Goal: Task Accomplishment & Management: Complete application form

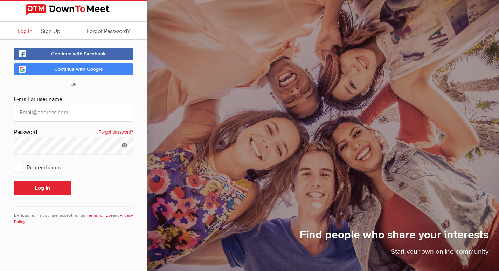
click at [45, 116] on input "text" at bounding box center [73, 112] width 119 height 17
type input "vegan_victoria@yahoo.com"
click at [14, 180] on button "Log In" at bounding box center [42, 187] width 57 height 15
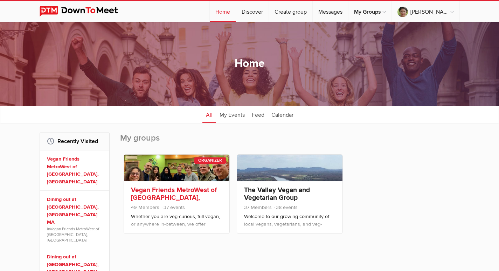
click at [151, 184] on div "Vegan Friends MetroWest of Boston, MA 49 Members 37 events Whether you are veg-…" at bounding box center [176, 207] width 105 height 53
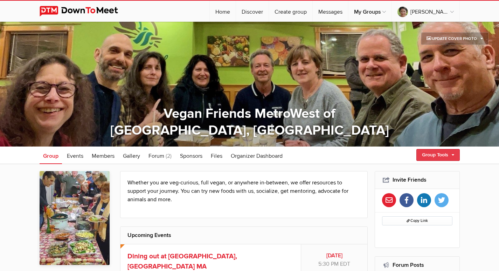
click at [448, 151] on link "Group Tools" at bounding box center [437, 155] width 43 height 12
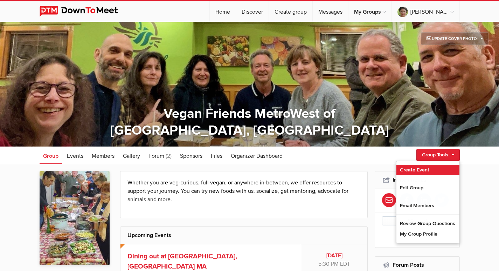
click at [407, 167] on link "Create Event" at bounding box center [427, 170] width 63 height 11
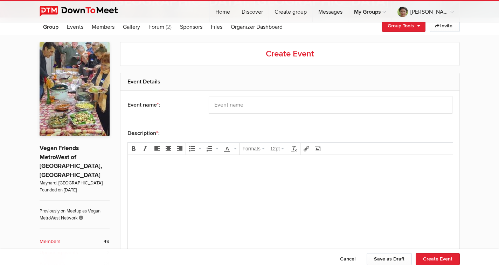
scroll to position [140, 0]
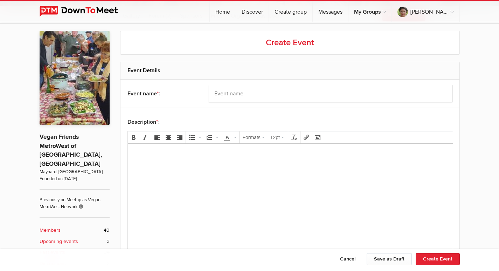
click at [229, 96] on input "text" at bounding box center [331, 94] width 244 height 18
paste input "A Day of Vegan Fun in Rhode Island"
type input "A Day of Vegan Fun in Rhode Island"
click at [154, 154] on p at bounding box center [290, 153] width 314 height 8
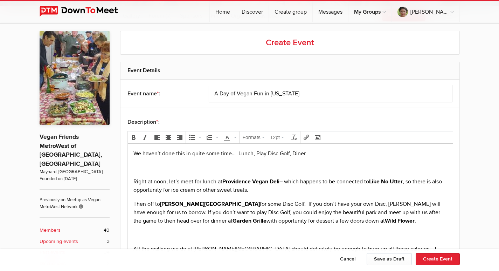
click at [166, 163] on p at bounding box center [290, 167] width 314 height 8
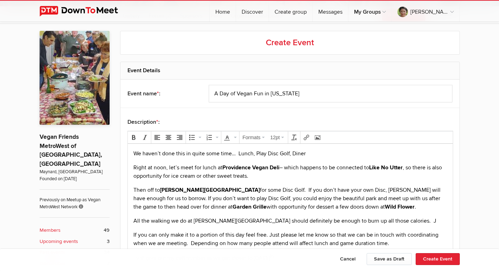
click at [392, 221] on p "All the walking we do at Slater Memorial Park should definitely be enough to bu…" at bounding box center [290, 220] width 314 height 8
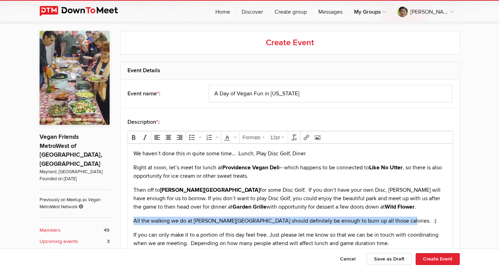
drag, startPoint x: 393, startPoint y: 219, endPoint x: 90, endPoint y: 213, distance: 303.7
drag, startPoint x: 159, startPoint y: 222, endPoint x: 423, endPoint y: 214, distance: 264.2
drag, startPoint x: 394, startPoint y: 218, endPoint x: 255, endPoint y: 359, distance: 198.1
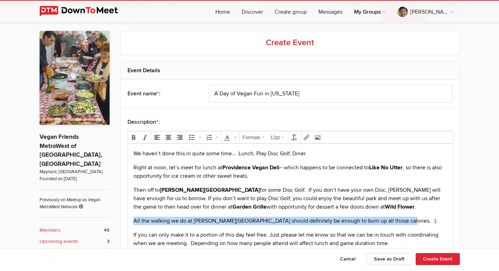
click at [145, 135] on icon "Italic" at bounding box center [145, 137] width 6 height 6
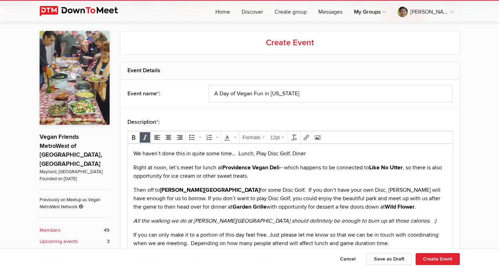
click at [284, 179] on p "Right at noon, let’s meet for lunch at Providence Vegan Deli – which happens to…" at bounding box center [290, 171] width 314 height 17
click at [262, 136] on button "Formats" at bounding box center [254, 137] width 26 height 10
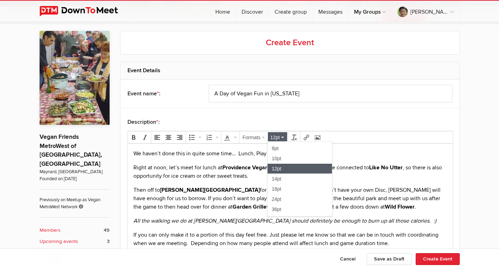
click at [350, 152] on p "We haven’t done this in quite some time… Lunch, Play Disc Golf, Diner" at bounding box center [290, 153] width 314 height 8
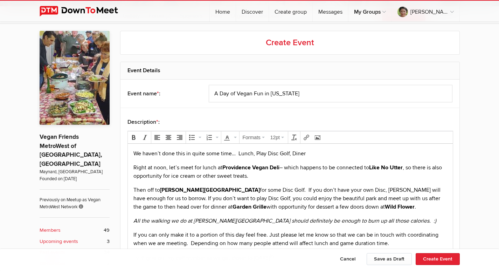
click at [151, 156] on p "We haven’t done this in quite some time… Lunch, Play Disc Golf, Diner" at bounding box center [290, 153] width 314 height 8
click at [133, 167] on p "Right at noon, let’s meet for lunch at Providence Vegan Deli – which happens to…" at bounding box center [290, 171] width 314 height 17
click at [134, 188] on p "Then off to Slater Memorial Park for some Disc Golf. If you don’t have your own…" at bounding box center [290, 198] width 314 height 25
click at [133, 206] on p "Then off to Slater Memorial Park for some Disc Golf. If you don’t have your own…" at bounding box center [290, 198] width 314 height 25
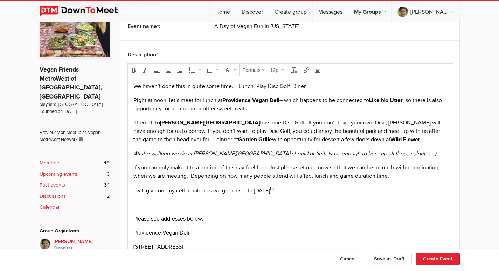
scroll to position [210, 0]
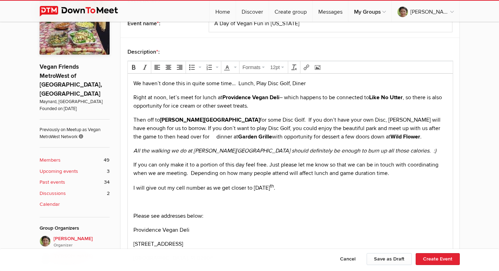
click at [133, 180] on body "We haven’t done this in quite some time… Lunch, Play Disc Golf, Diner Right at …" at bounding box center [289, 238] width 319 height 318
click at [150, 208] on body "We haven’t done this in quite some time… Lunch, Play Disc Golf, Diner Right at …" at bounding box center [289, 238] width 319 height 318
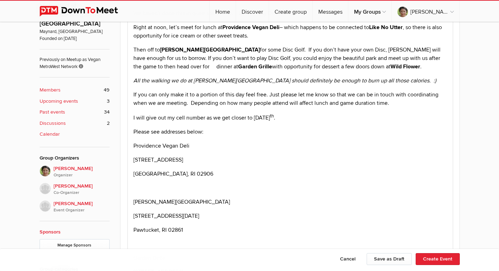
drag, startPoint x: 134, startPoint y: 146, endPoint x: 189, endPoint y: 223, distance: 95.4
click at [189, 223] on body "We haven’t done this in quite some time… Lunch, Play Disc Golf, Diner Right at …" at bounding box center [289, 161] width 319 height 304
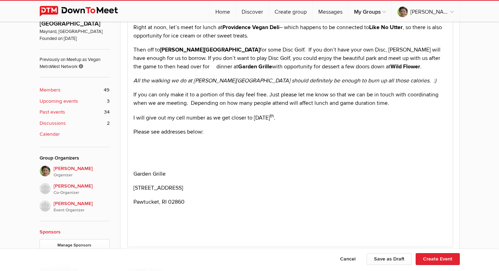
drag, startPoint x: 128, startPoint y: 154, endPoint x: 164, endPoint y: 209, distance: 66.1
click at [164, 209] on html "We haven’t done this in quite some time… Lunch, Play Disc Golf, Diner Right at …" at bounding box center [289, 118] width 325 height 228
drag, startPoint x: 198, startPoint y: 211, endPoint x: 137, endPoint y: 165, distance: 76.8
click at [137, 165] on body "We haven’t done this in quite some time… Lunch, Play Disc Golf, Diner Right at …" at bounding box center [289, 119] width 319 height 220
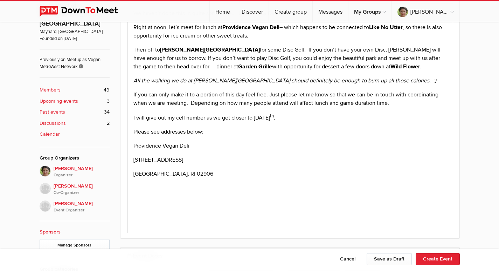
click at [155, 152] on body "We haven’t done this in quite some time… Lunch, Play Disc Golf, Diner Right at …" at bounding box center [289, 112] width 319 height 206
click at [136, 159] on p "783 Hope St." at bounding box center [290, 159] width 314 height 8
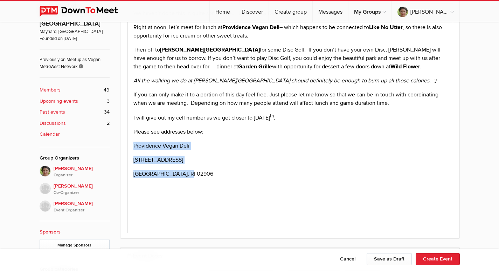
drag, startPoint x: 195, startPoint y: 174, endPoint x: 130, endPoint y: 142, distance: 72.1
click at [130, 142] on body "We haven’t done this in quite some time… Lunch, Play Disc Golf, Diner Right at …" at bounding box center [289, 112] width 319 height 206
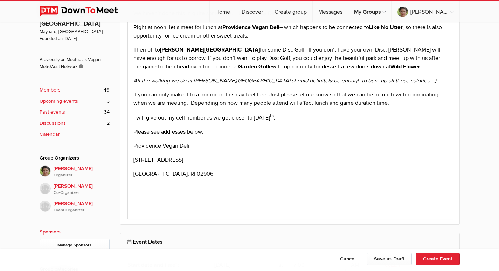
click at [193, 145] on p "Providence Vegan Deli" at bounding box center [290, 145] width 314 height 8
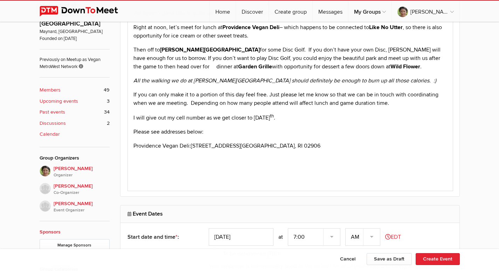
click at [183, 163] on body "We haven’t done this in quite some time… Lunch, Play Disc Golf, Diner Right at …" at bounding box center [289, 91] width 319 height 164
click at [145, 153] on body "We haven’t done this in quite some time… Lunch, Play Disc Golf, Diner Right at …" at bounding box center [289, 91] width 319 height 164
click at [283, 146] on p "Providence Vegan Deli: 783 Hope St., Providence, RI 02906" at bounding box center [290, 145] width 314 height 8
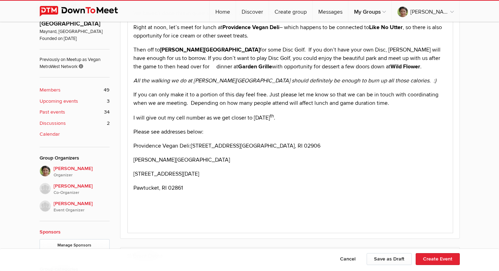
click at [187, 157] on p "Slater Memorial Park" at bounding box center [290, 159] width 314 height 8
click at [248, 159] on p "Slater Memorial Park: 825 Armistice Boulevard" at bounding box center [290, 159] width 314 height 8
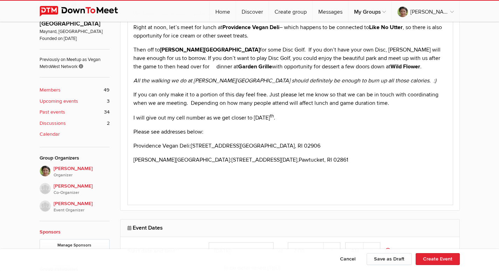
click at [144, 173] on body "We haven’t done this in quite some time… Lunch, Play Disc Golf, Diner Right at …" at bounding box center [289, 98] width 319 height 178
click at [311, 160] on p "Slater Memorial Park: 825 Armistice Boulevard, Pawtucket, RI 02861" at bounding box center [290, 159] width 314 height 8
click at [147, 170] on p at bounding box center [290, 174] width 314 height 8
click at [171, 171] on p "Garden Grille" at bounding box center [290, 174] width 314 height 8
click at [144, 138] on body "We haven’t done this in quite some time… Lunch, Play Disc Golf, Diner Right at …" at bounding box center [289, 105] width 319 height 192
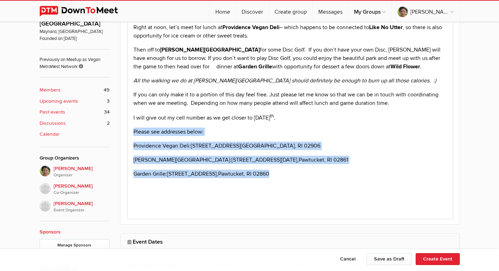
drag, startPoint x: 132, startPoint y: 130, endPoint x: 280, endPoint y: 184, distance: 157.0
click at [280, 184] on body "We haven’t done this in quite some time… Lunch, Play Disc Golf, Diner Right at …" at bounding box center [289, 105] width 319 height 192
click at [337, 146] on p "Providence Vegan Deli: 783 Hope St., Providence, RI 02906" at bounding box center [290, 145] width 314 height 8
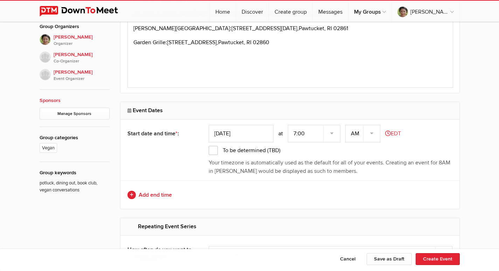
scroll to position [420, 0]
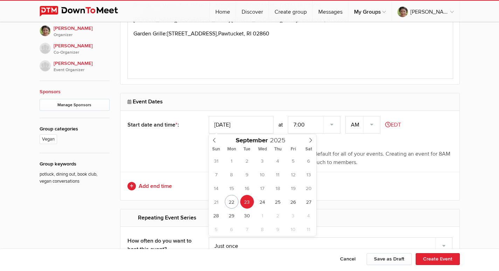
click at [263, 127] on input "Sep 23, 2025" at bounding box center [241, 125] width 65 height 18
click at [311, 140] on icon at bounding box center [310, 140] width 5 height 5
type input "Nov 09, 2025"
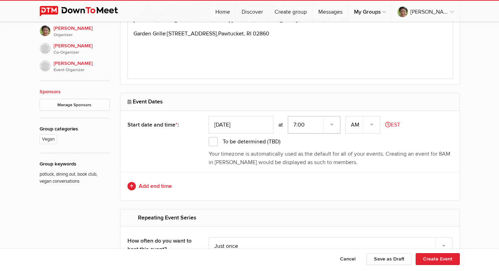
click at [334, 126] on select "7:00 7:15 7:30 7:45 8:00 8:15 8:30 8:45 9:00 9:15 9:30 9:45 10:00 10:15 10:30 1…" at bounding box center [314, 125] width 53 height 18
select select "0:00:00"
click at [289, 116] on select "7:00 7:15 7:30 7:45 8:00 8:15 8:30 8:45 9:00 9:15 9:30 9:45 10:00 10:15 10:30 1…" at bounding box center [314, 125] width 53 height 18
click at [376, 126] on select "AM PM" at bounding box center [362, 125] width 35 height 18
select select "PM"
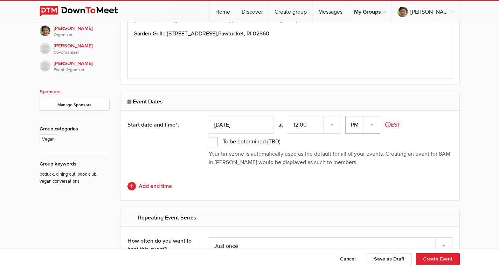
click at [346, 116] on select "AM PM" at bounding box center [362, 125] width 35 height 18
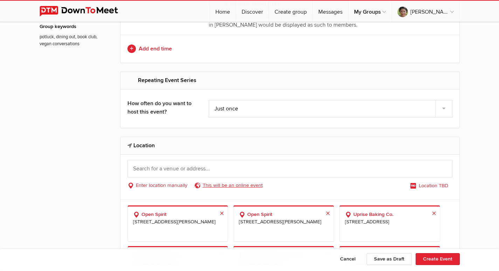
scroll to position [560, 0]
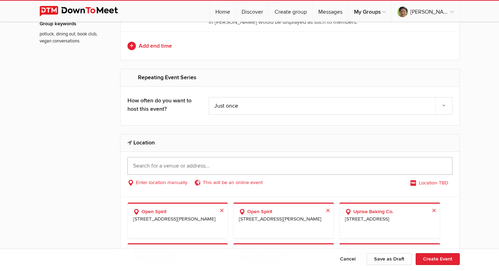
click at [180, 165] on input "text" at bounding box center [289, 166] width 325 height 18
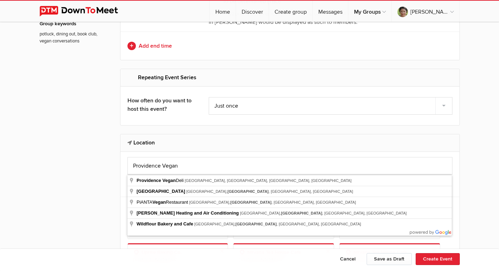
type input "Providence Vegan Deli, Hope Street, Providence, RI, USA"
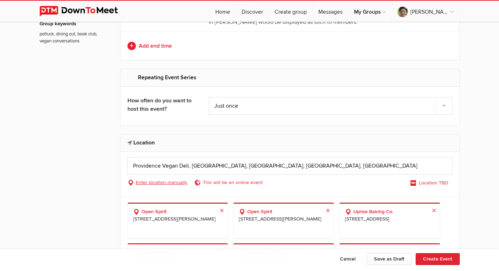
select select "United States"
select select "RI"
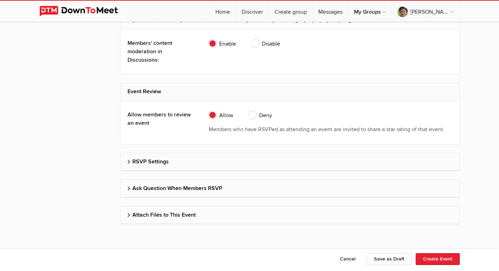
scroll to position [1426, 0]
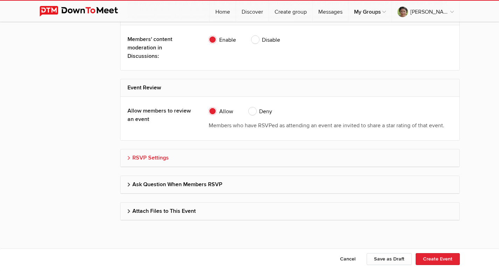
click at [129, 158] on icon at bounding box center [128, 158] width 3 height 5
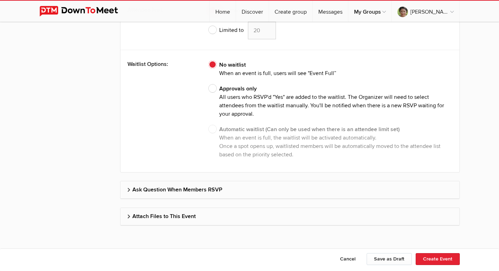
scroll to position [1758, 0]
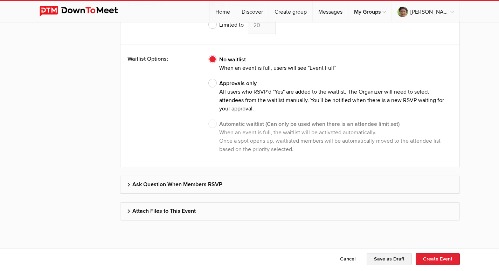
click at [387, 257] on button "Save as Draft" at bounding box center [389, 259] width 45 height 12
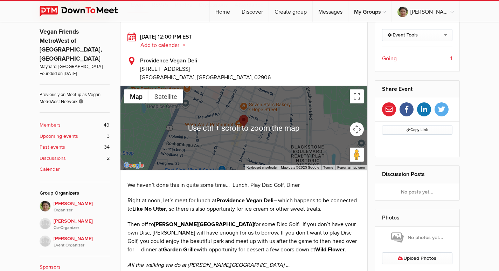
scroll to position [140, 0]
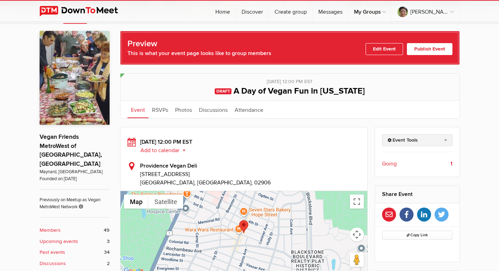
click at [403, 139] on link "Event Tools" at bounding box center [417, 140] width 70 height 12
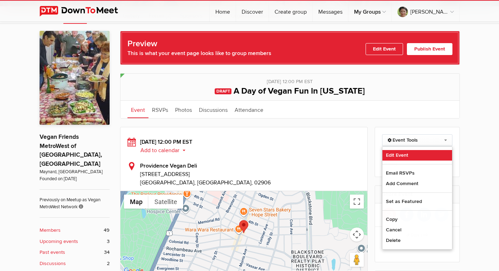
click at [402, 153] on link "Edit Event" at bounding box center [417, 155] width 70 height 11
select select
select select "PM"
select select "United States"
select select "RI"
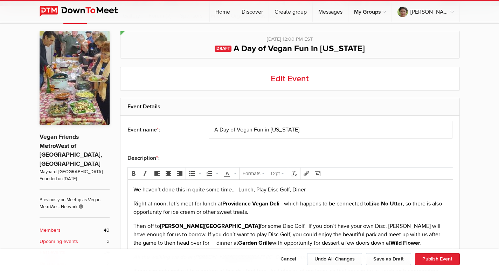
click at [300, 188] on p "We haven’t done this in quite some time… Lunch, Play Disc Golf, Diner" at bounding box center [290, 189] width 314 height 8
click at [379, 257] on button "Save as Draft" at bounding box center [388, 259] width 45 height 12
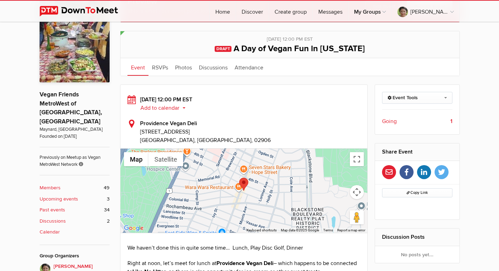
scroll to position [105, 0]
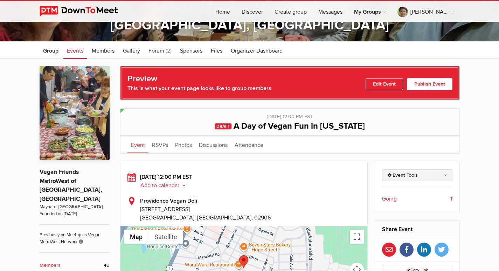
click at [443, 175] on link "Event Tools" at bounding box center [417, 175] width 70 height 12
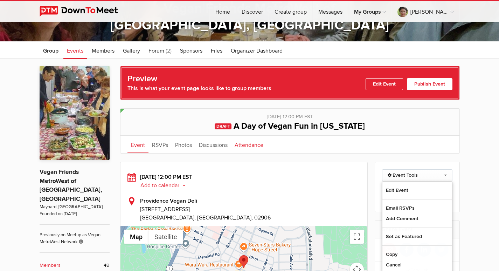
click at [246, 144] on link "Attendance" at bounding box center [249, 145] width 36 height 18
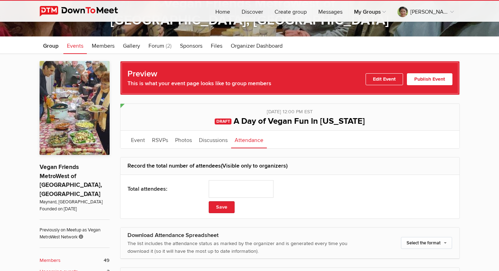
scroll to position [245, 0]
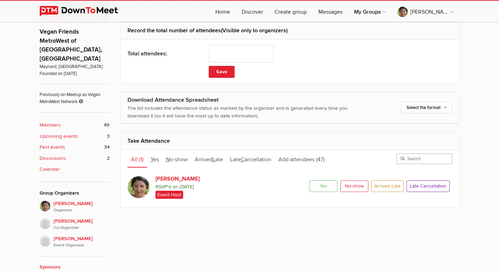
click at [416, 159] on input "search" at bounding box center [424, 158] width 56 height 11
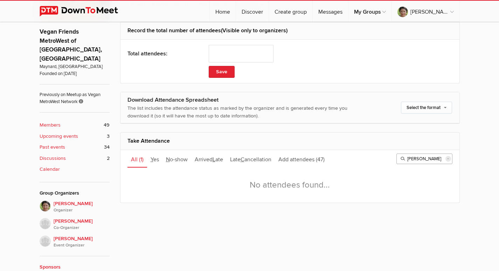
type input "Rick"
click at [137, 160] on span "All" at bounding box center [134, 159] width 7 height 7
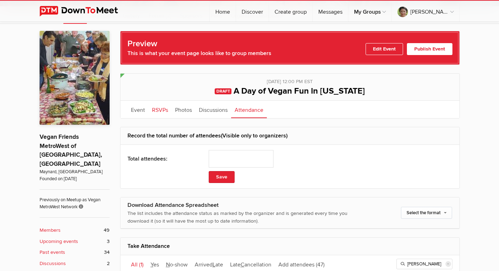
click at [159, 109] on link "RSVPs" at bounding box center [159, 110] width 23 height 18
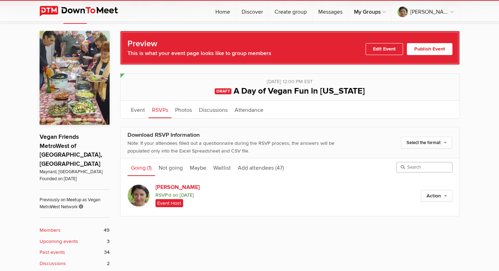
click at [415, 167] on input "search" at bounding box center [424, 167] width 56 height 11
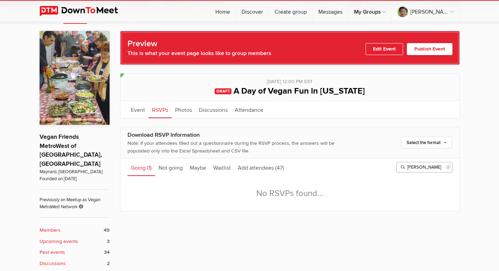
drag, startPoint x: 426, startPoint y: 168, endPoint x: 379, endPoint y: 160, distance: 47.2
click at [379, 160] on ul "Going (1) Not going Maybe Waitlist Add attendees (47) rick reset" at bounding box center [289, 167] width 339 height 18
click at [251, 167] on link "Add attendees (47)" at bounding box center [260, 167] width 53 height 18
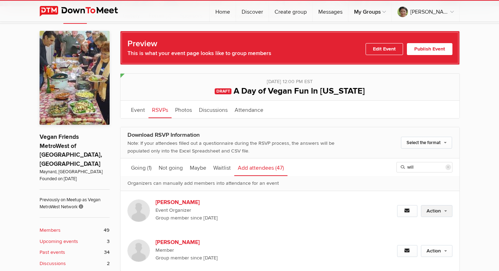
click at [444, 211] on link "Action" at bounding box center [437, 211] width 32 height 12
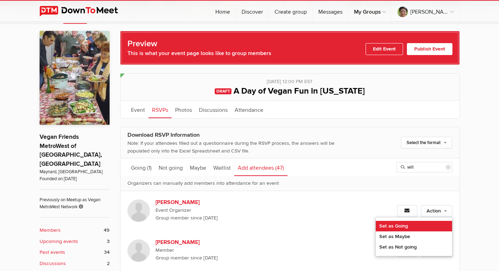
click at [393, 225] on link "Set as Going" at bounding box center [414, 226] width 76 height 11
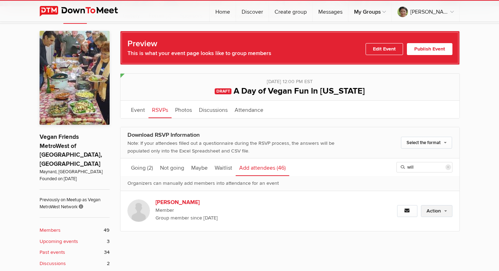
click at [445, 213] on link "Action" at bounding box center [437, 211] width 32 height 12
click at [306, 240] on div "Preview This is what your event page looks like to group members Edit Event Pub…" at bounding box center [290, 248] width 340 height 434
click at [407, 209] on icon at bounding box center [408, 210] width 6 height 5
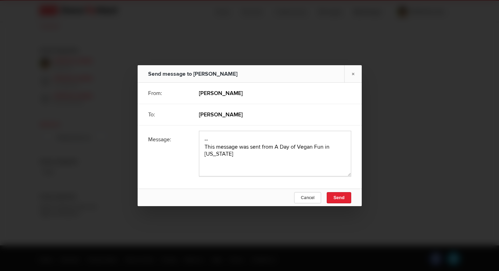
scroll to position [403, 0]
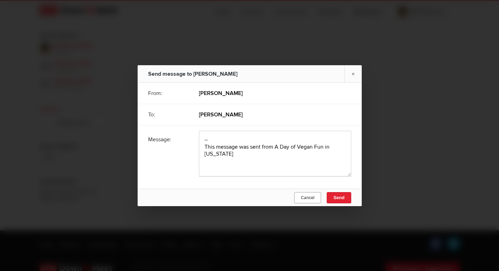
click at [309, 195] on span "Cancel" at bounding box center [308, 198] width 14 height 6
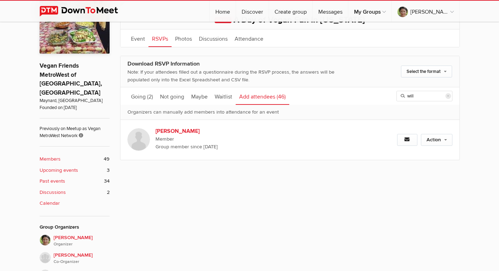
scroll to position [158, 0]
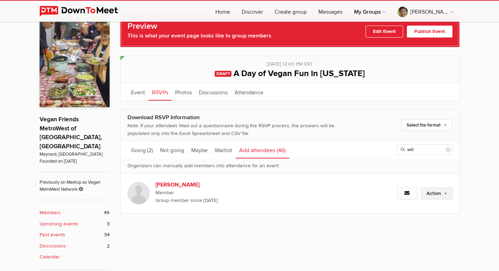
click at [444, 194] on link "Action" at bounding box center [437, 193] width 32 height 12
click at [313, 225] on div "Preview This is what your event page looks like to group members Edit Event Pub…" at bounding box center [290, 230] width 340 height 434
click at [447, 194] on link "Action" at bounding box center [437, 193] width 32 height 12
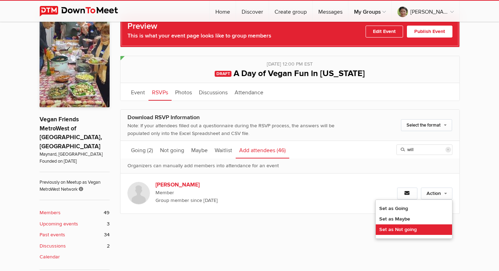
click at [399, 228] on link "Set as Not going" at bounding box center [414, 229] width 76 height 11
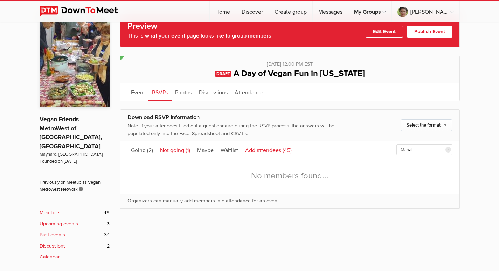
click at [168, 149] on link "Not going (1)" at bounding box center [175, 150] width 37 height 18
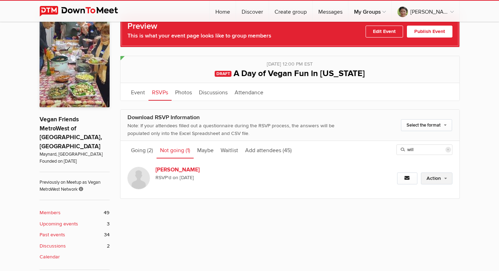
click at [438, 178] on link "Action" at bounding box center [437, 178] width 32 height 12
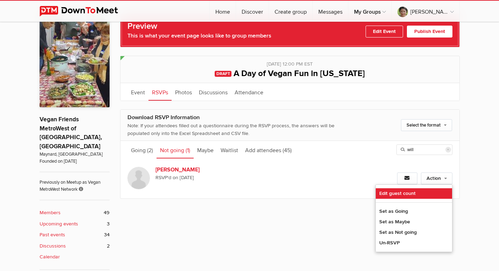
click at [395, 192] on link "Edit guest count" at bounding box center [414, 193] width 76 height 11
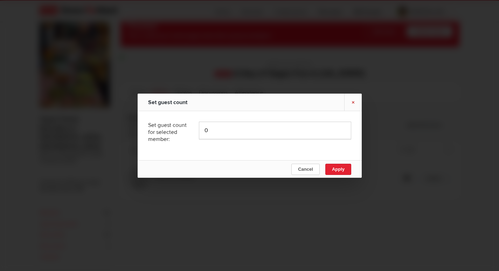
click at [354, 102] on link "×" at bounding box center [353, 102] width 18 height 17
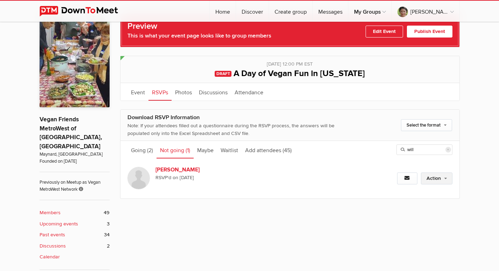
click at [442, 179] on link "Action" at bounding box center [437, 178] width 32 height 12
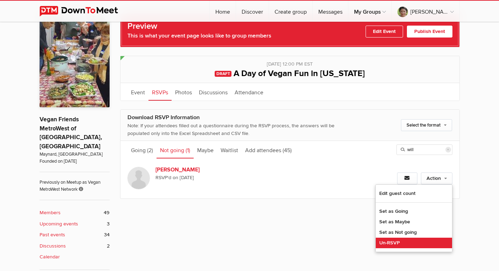
click at [386, 243] on link "Un-RSVP" at bounding box center [414, 242] width 76 height 11
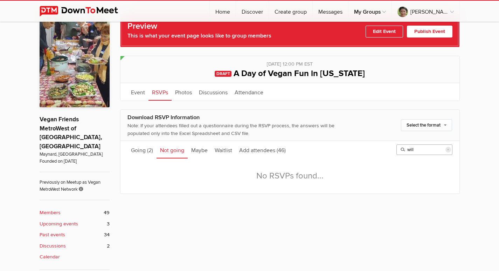
click at [432, 151] on input "will" at bounding box center [424, 149] width 56 height 11
type input "w"
click at [401, 151] on input "rick" at bounding box center [424, 149] width 56 height 11
click at [408, 150] on input "rick" at bounding box center [424, 149] width 56 height 11
click at [260, 150] on link "Add attendees (46)" at bounding box center [263, 150] width 54 height 18
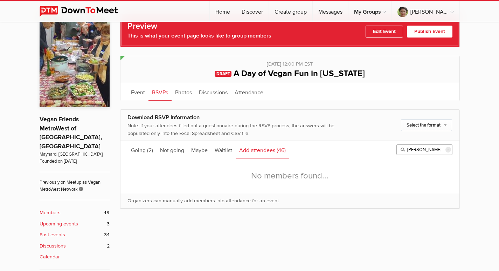
click at [429, 150] on input "rick" at bounding box center [424, 149] width 56 height 11
drag, startPoint x: 425, startPoint y: 150, endPoint x: 401, endPoint y: 154, distance: 24.5
click at [401, 154] on input "rick" at bounding box center [424, 149] width 56 height 11
click at [432, 153] on input "rick" at bounding box center [424, 149] width 56 height 11
click at [334, 147] on ul "Going (2) Not going Maybe Waitlist Add attendees (46) rick reset" at bounding box center [289, 150] width 339 height 18
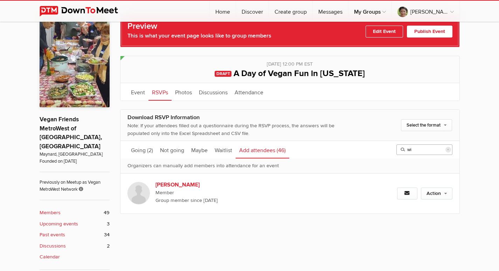
type input "w"
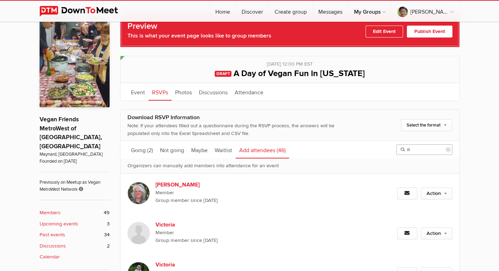
type input "r"
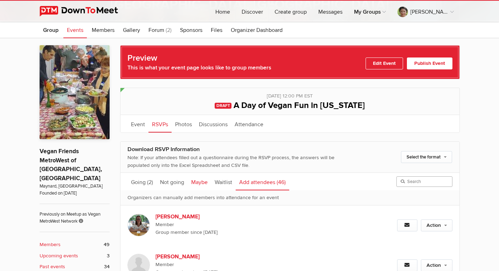
scroll to position [123, 0]
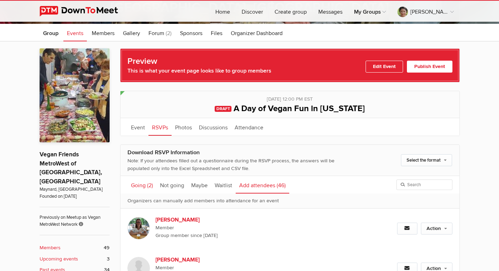
click at [142, 185] on link "Going (2)" at bounding box center [141, 185] width 29 height 18
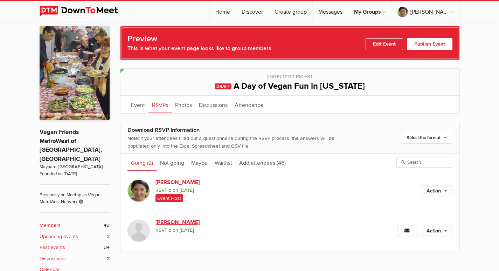
scroll to position [158, 0]
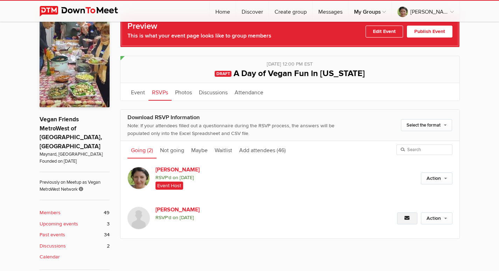
click at [405, 216] on icon at bounding box center [408, 217] width 6 height 5
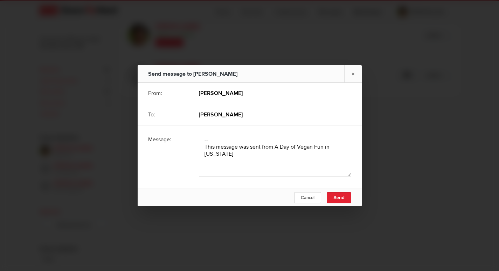
scroll to position [403, 0]
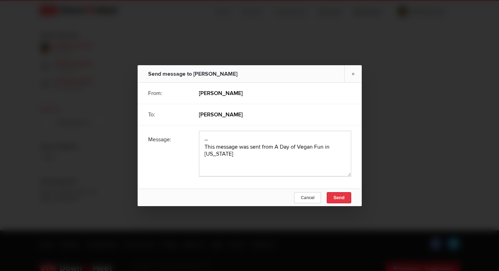
click at [340, 195] on span "Send" at bounding box center [338, 197] width 11 height 5
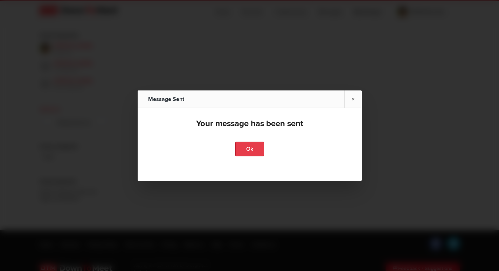
click at [253, 149] on link "Ok" at bounding box center [249, 148] width 29 height 15
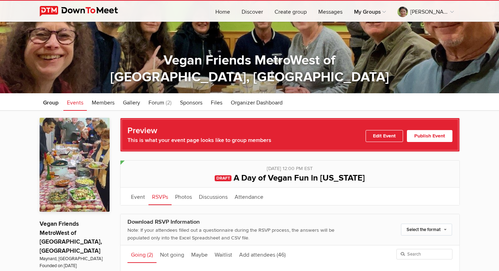
scroll to position [18, 0]
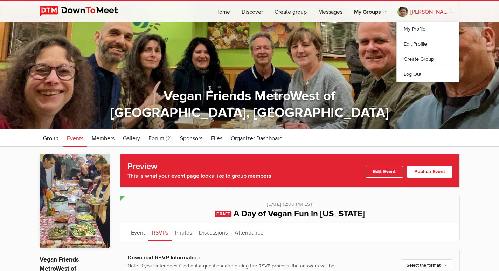
click at [440, 8] on link "Victoria M" at bounding box center [426, 11] width 68 height 21
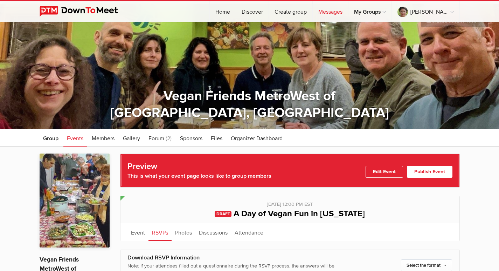
click at [339, 10] on link "Messages" at bounding box center [330, 11] width 35 height 21
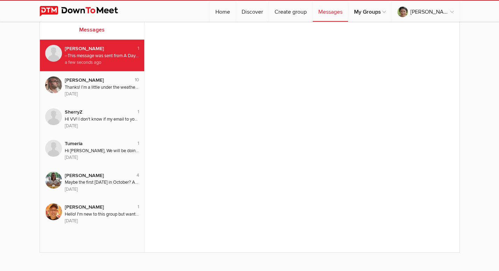
scroll to position [25, 0]
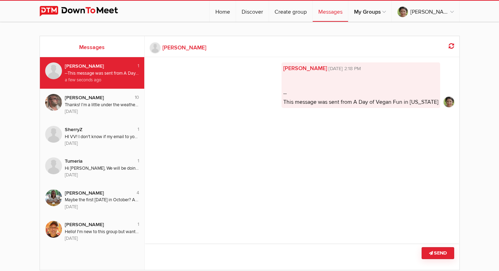
click at [100, 67] on div "Rick Williams" at bounding box center [97, 66] width 64 height 8
click at [207, 256] on textarea at bounding box center [302, 256] width 315 height 26
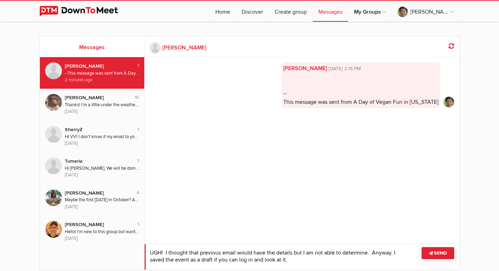
type textarea "UGH! I thought that previous email would have the details but I am not able to …"
click at [439, 254] on button "Send" at bounding box center [438, 253] width 33 height 12
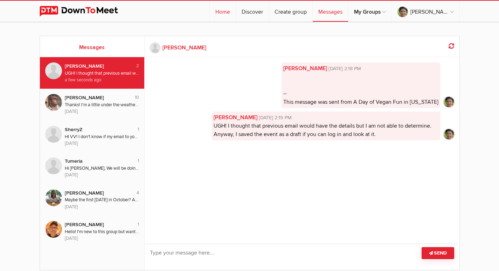
click at [233, 12] on link "Home" at bounding box center [223, 11] width 26 height 21
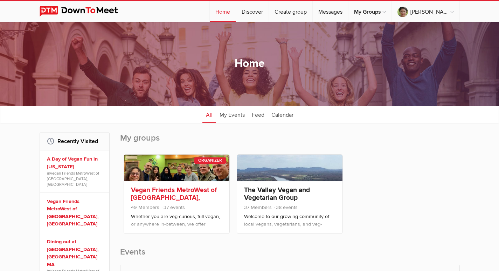
click at [167, 185] on div "Vegan Friends MetroWest of Boston, MA 49 Members 37 events Whether you are veg-…" at bounding box center [176, 207] width 105 height 53
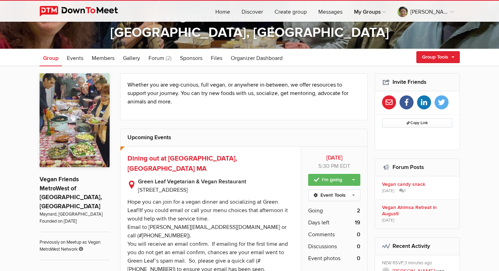
scroll to position [105, 0]
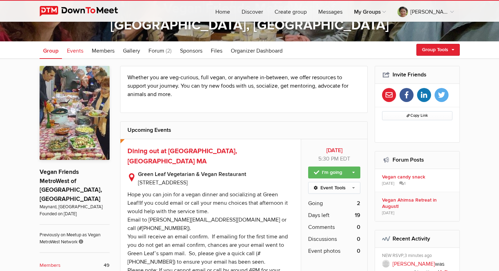
click at [74, 49] on span "Events" at bounding box center [75, 50] width 16 height 7
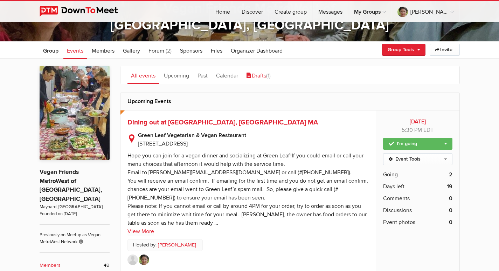
click at [254, 74] on link "Drafts (1)" at bounding box center [258, 75] width 31 height 18
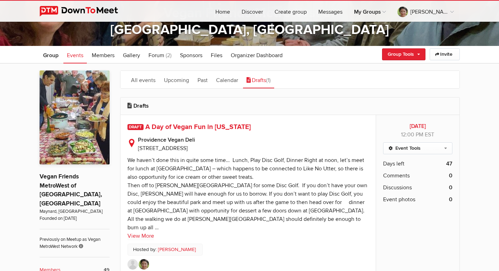
scroll to position [140, 0]
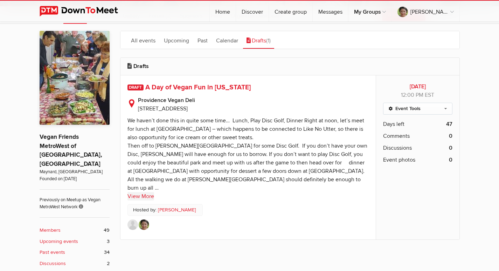
click at [143, 192] on link "View More" at bounding box center [140, 196] width 27 height 8
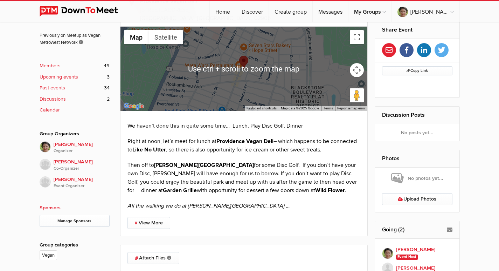
scroll to position [315, 0]
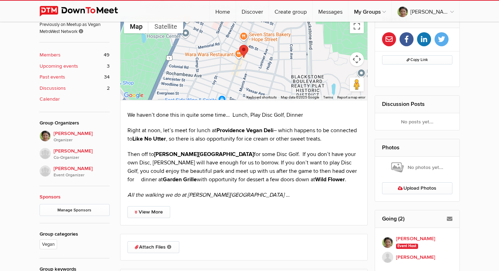
click at [154, 205] on div "Sunday, Nov 9, 2025, 12:00 PM EST Add to calendar Outlook Apple / iCal Google Y…" at bounding box center [244, 89] width 248 height 274
click at [157, 213] on link "View More" at bounding box center [148, 212] width 43 height 12
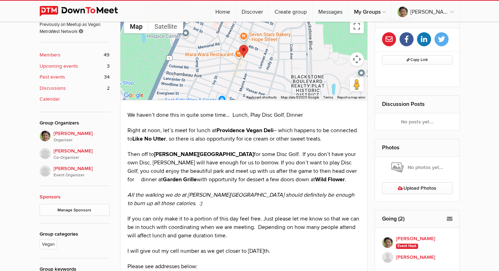
click at [289, 171] on p "Then off to Slater Memorial Park for some Disc Golf. If you don’t have your own…" at bounding box center [243, 167] width 233 height 34
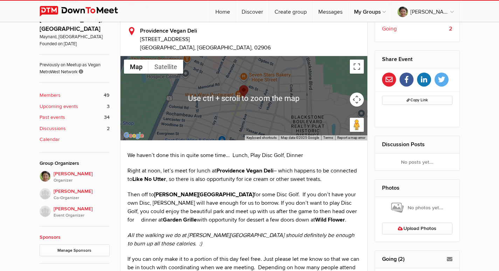
scroll to position [140, 0]
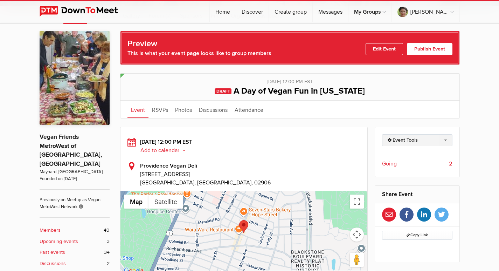
click at [398, 139] on link "Event Tools" at bounding box center [417, 140] width 70 height 12
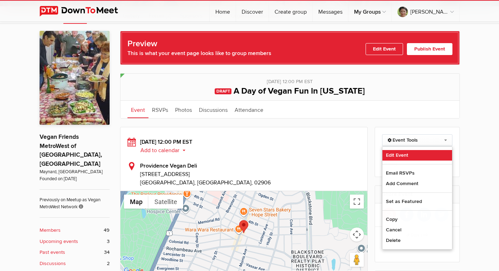
click at [391, 154] on link "Edit Event" at bounding box center [417, 155] width 70 height 11
select select
select select "PM"
select select "United States"
select select "RI"
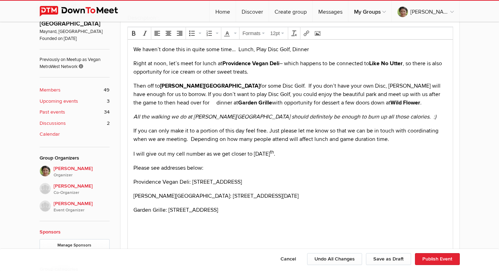
scroll to position [210, 0]
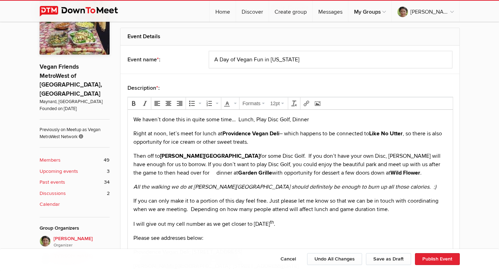
click at [136, 173] on p "Then off to Slater Memorial Park for some Disc Golf. If you don’t have your own…" at bounding box center [290, 163] width 314 height 25
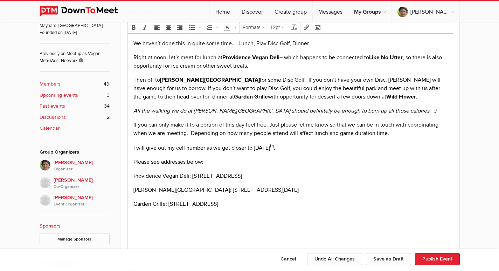
scroll to position [315, 0]
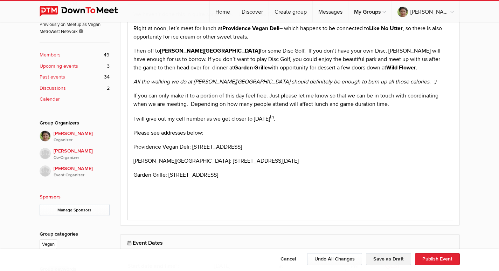
click at [384, 258] on button "Save as Draft" at bounding box center [388, 259] width 45 height 12
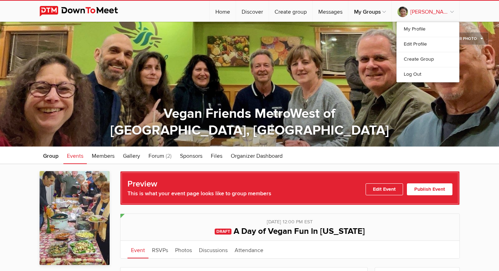
click at [447, 12] on link "Victoria M" at bounding box center [426, 11] width 68 height 21
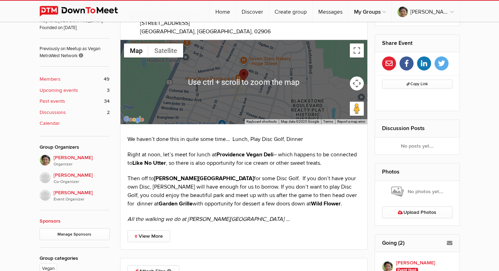
scroll to position [140, 0]
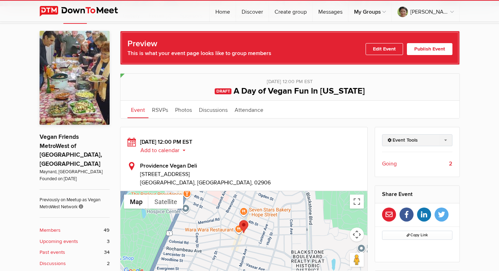
click at [431, 140] on link "Event Tools" at bounding box center [417, 140] width 70 height 12
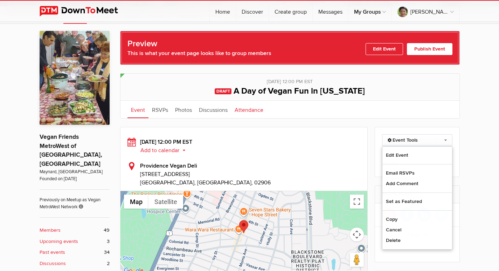
click at [251, 108] on link "Attendance" at bounding box center [249, 110] width 36 height 18
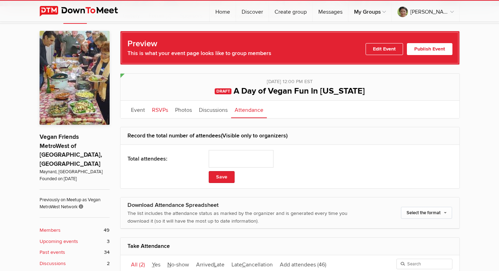
click at [157, 108] on link "RSVPs" at bounding box center [159, 110] width 23 height 18
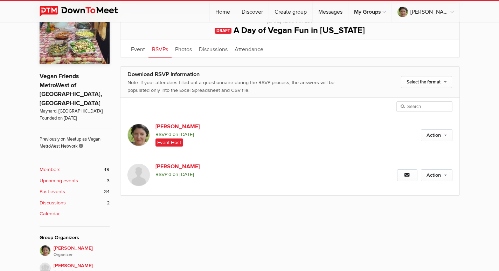
scroll to position [210, 0]
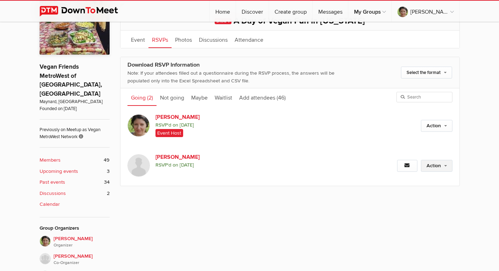
click at [448, 166] on link "Action" at bounding box center [437, 166] width 32 height 12
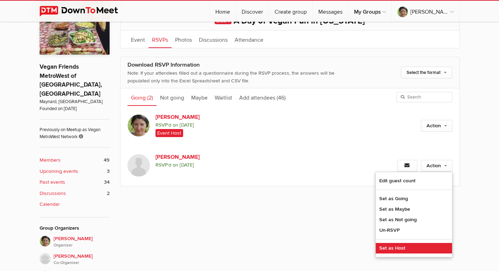
click at [388, 249] on link "Set as Host" at bounding box center [414, 248] width 76 height 11
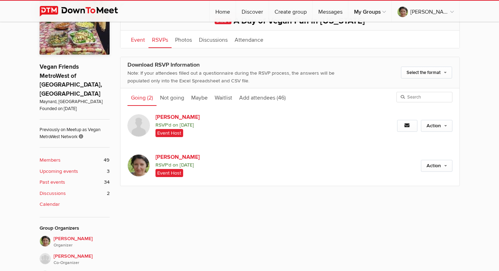
click at [133, 40] on link "Event" at bounding box center [137, 39] width 21 height 18
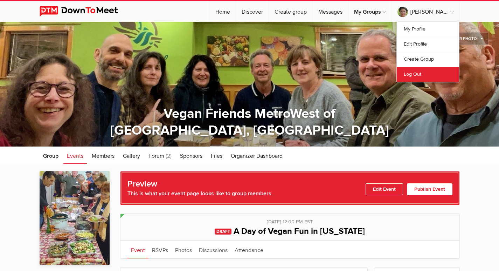
click at [414, 74] on link "Log Out" at bounding box center [428, 74] width 62 height 15
